Goal: Navigation & Orientation: Find specific page/section

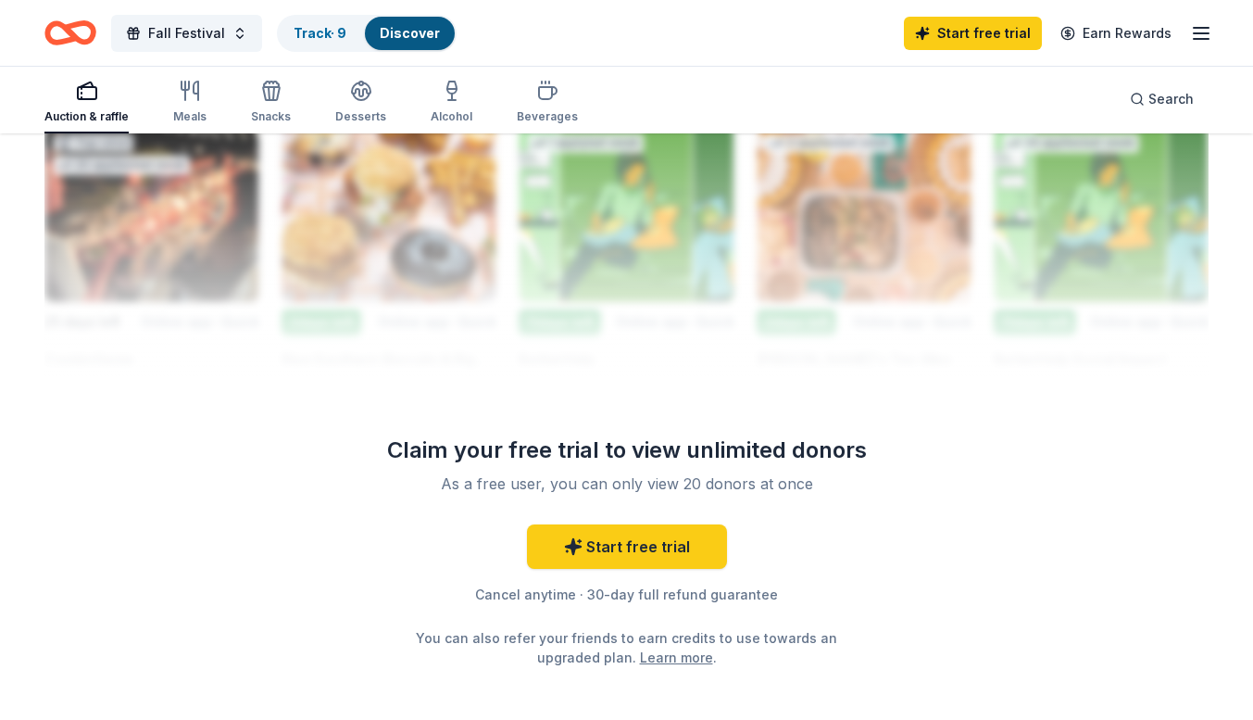
scroll to position [1794, 0]
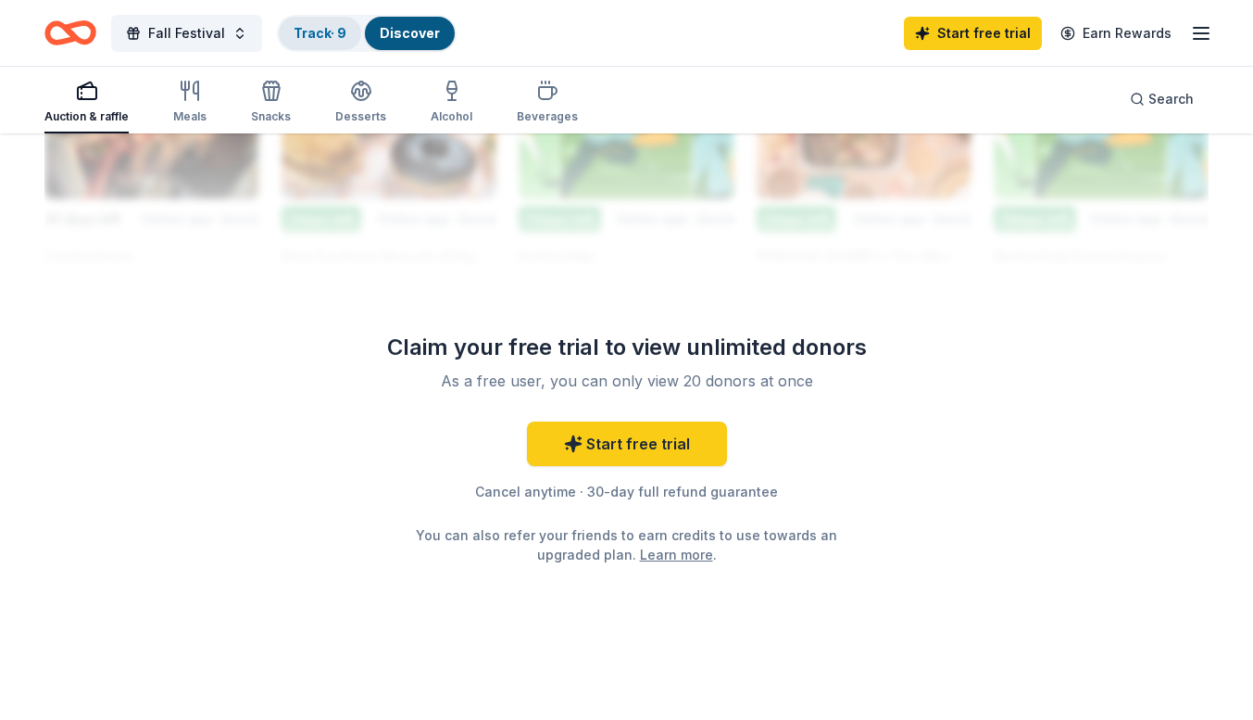
click at [312, 35] on link "Track · 9" at bounding box center [320, 33] width 53 height 16
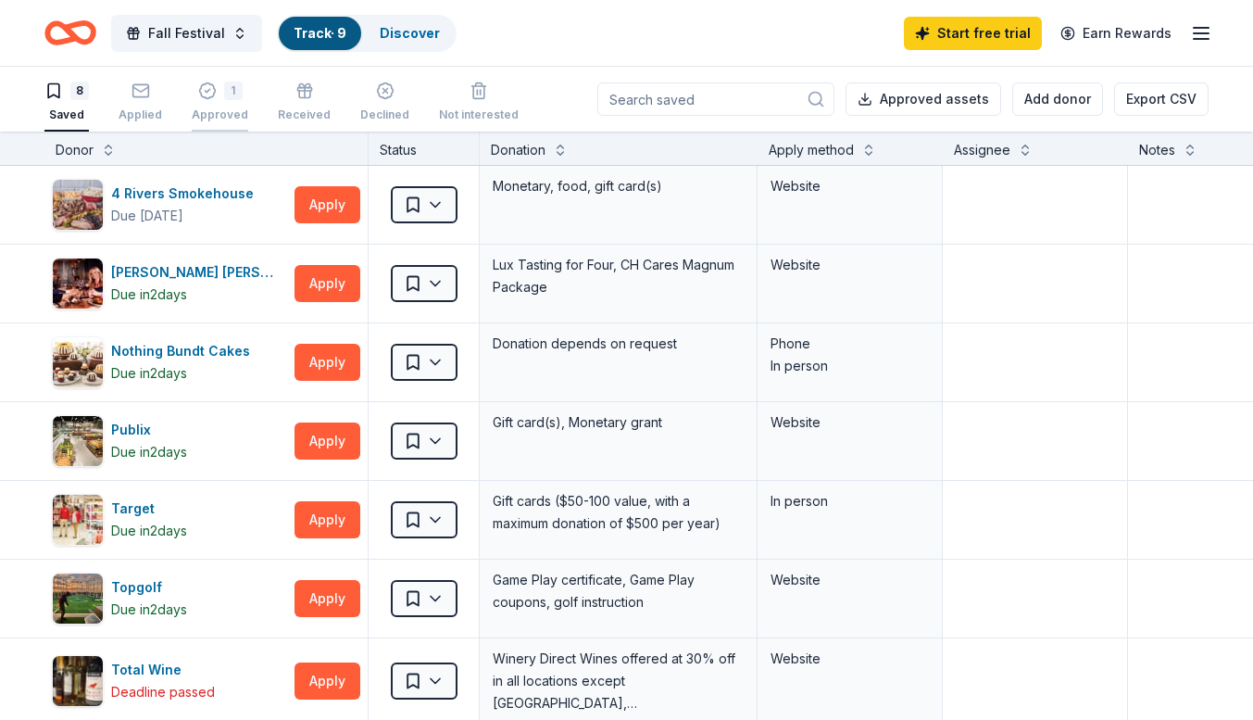
click at [215, 91] on div "1" at bounding box center [220, 91] width 57 height 19
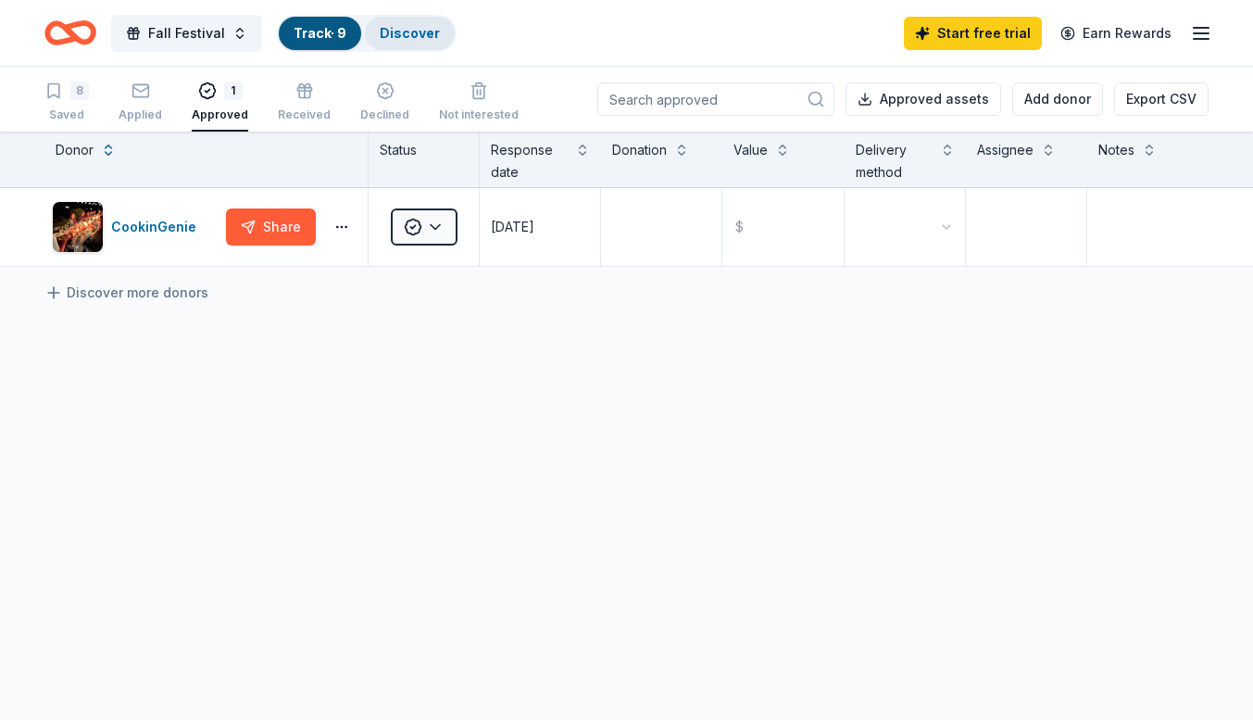
click at [411, 24] on div "Discover" at bounding box center [410, 33] width 90 height 33
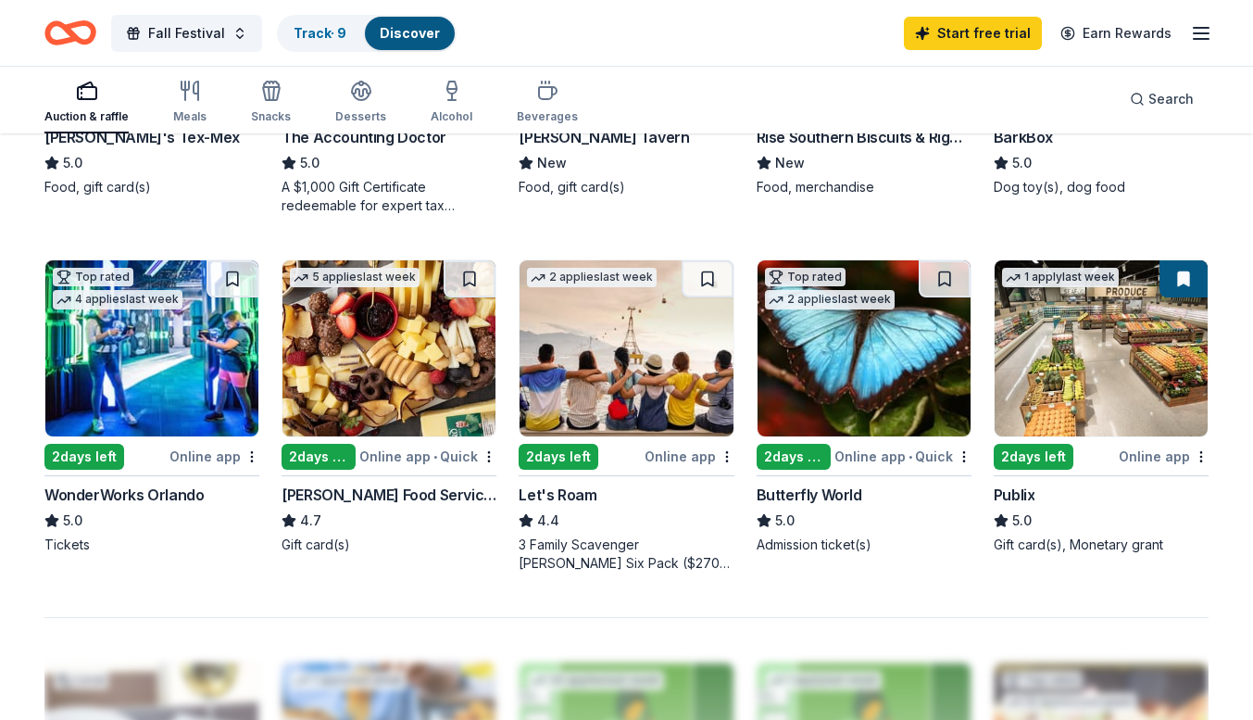
scroll to position [1159, 0]
